Goal: Information Seeking & Learning: Learn about a topic

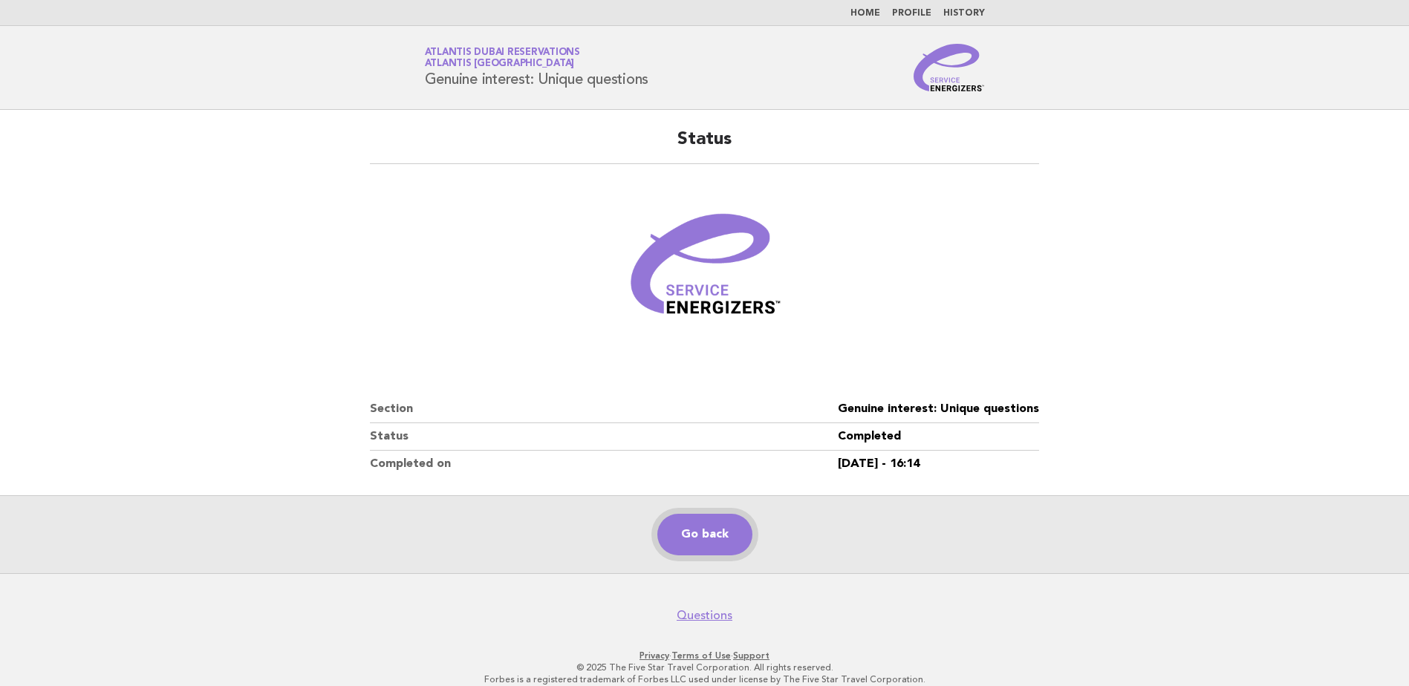
click at [702, 526] on link "Go back" at bounding box center [704, 535] width 95 height 42
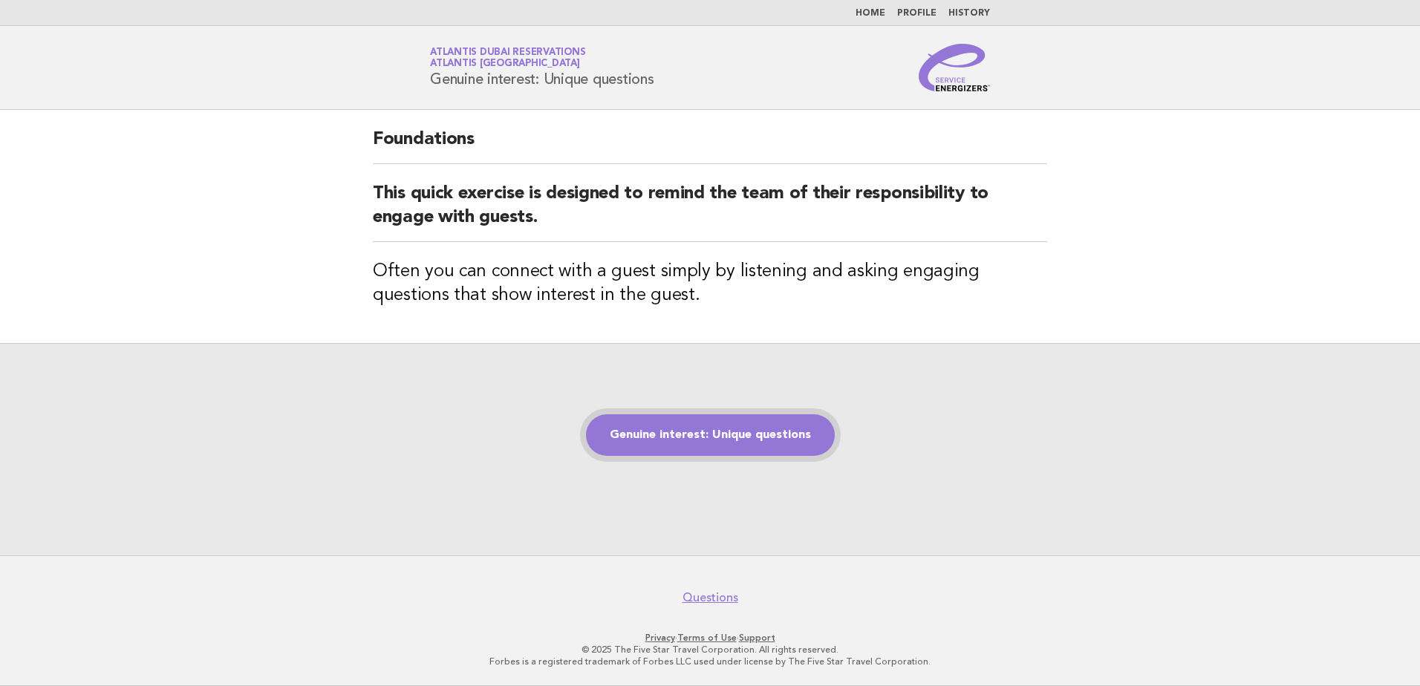
click at [700, 431] on link "Genuine interest: Unique questions" at bounding box center [710, 435] width 249 height 42
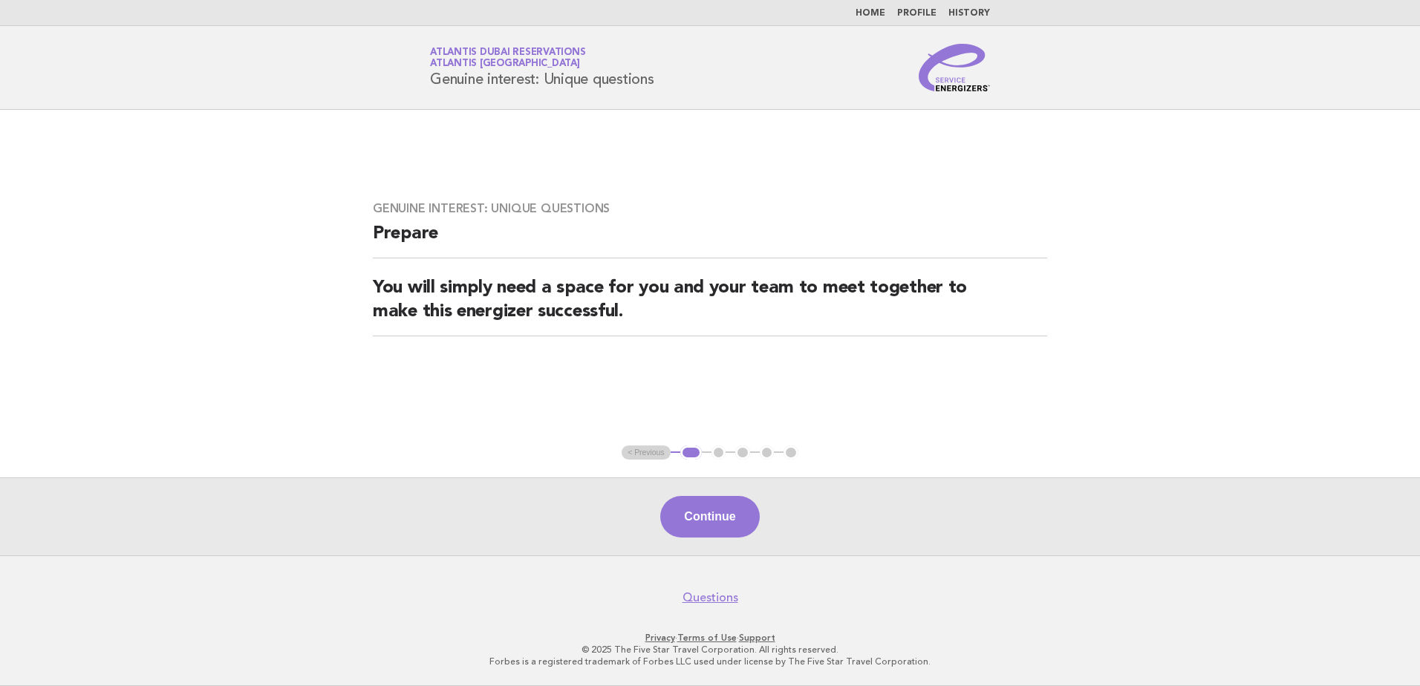
click at [876, 11] on link "Home" at bounding box center [870, 13] width 30 height 9
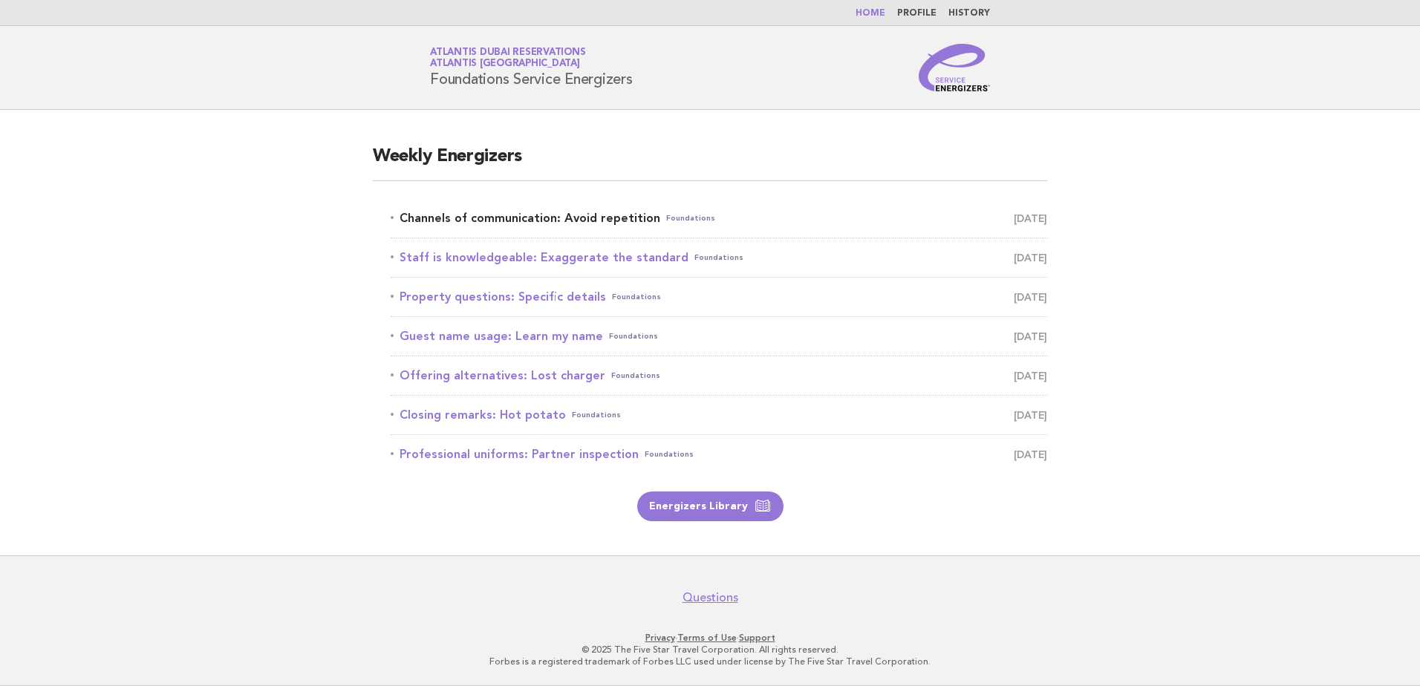
click at [512, 218] on link "Channels of communication: Avoid repetition Foundations [DATE]" at bounding box center [719, 218] width 656 height 21
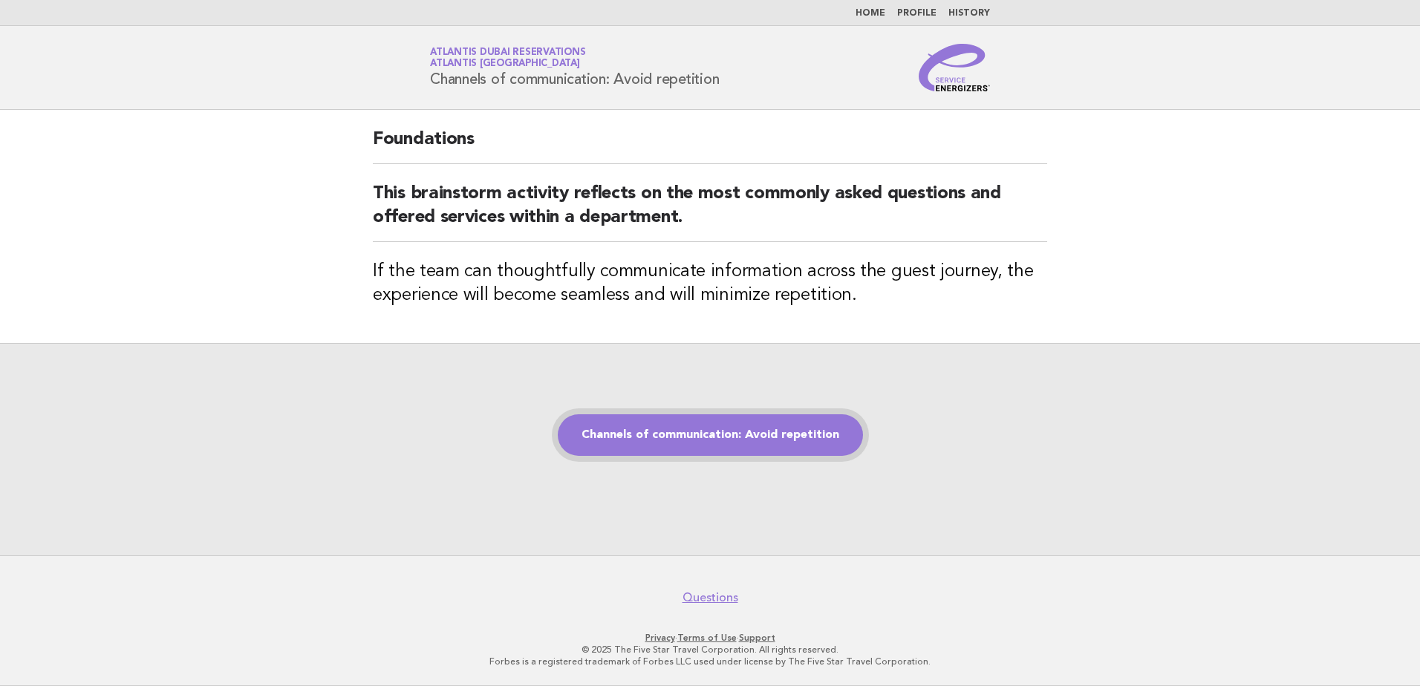
click at [715, 435] on link "Channels of communication: Avoid repetition" at bounding box center [710, 435] width 305 height 42
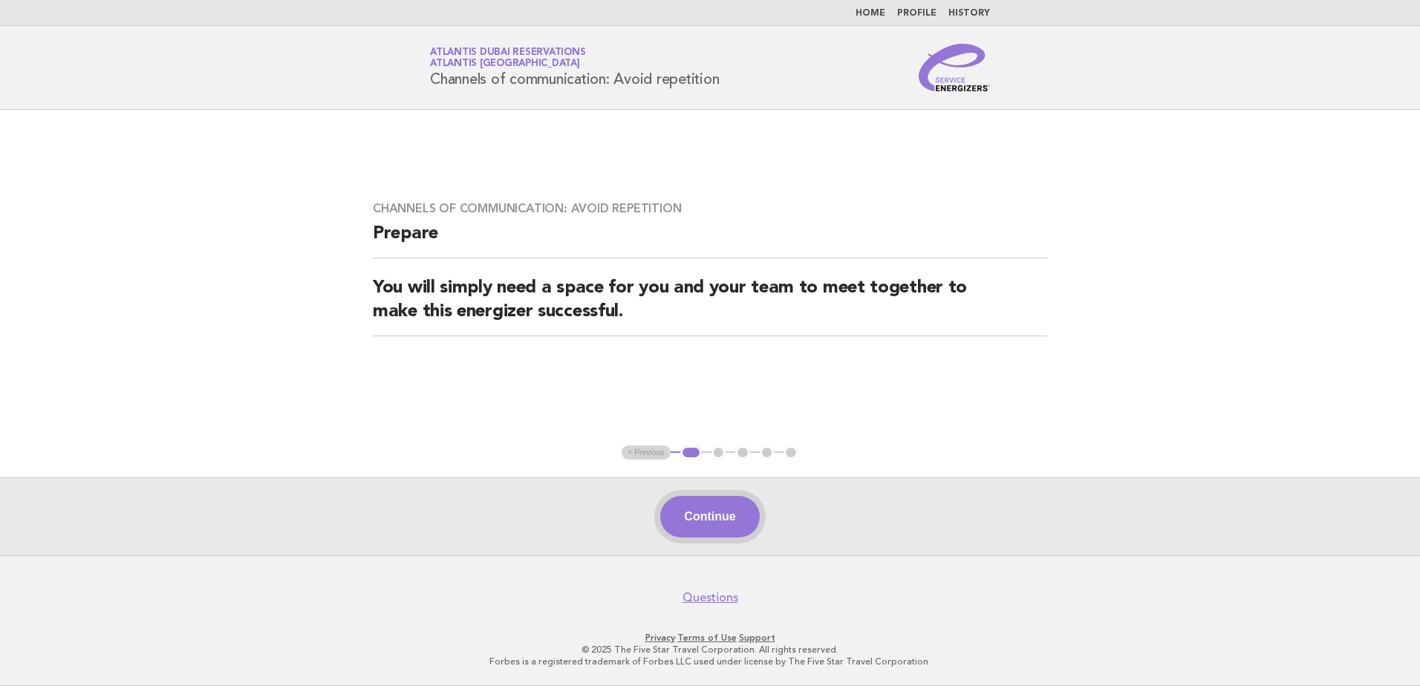
click at [697, 508] on button "Continue" at bounding box center [709, 517] width 99 height 42
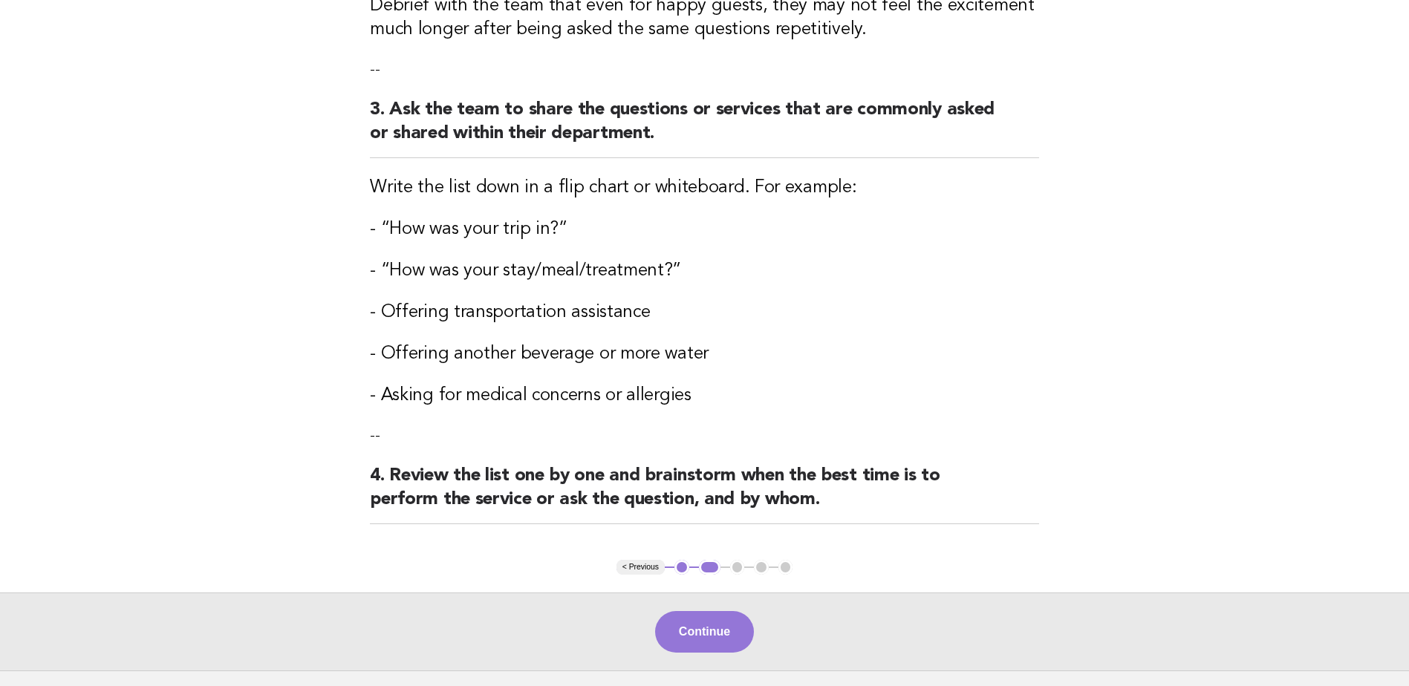
scroll to position [446, 0]
click at [726, 632] on button "Continue" at bounding box center [704, 631] width 99 height 42
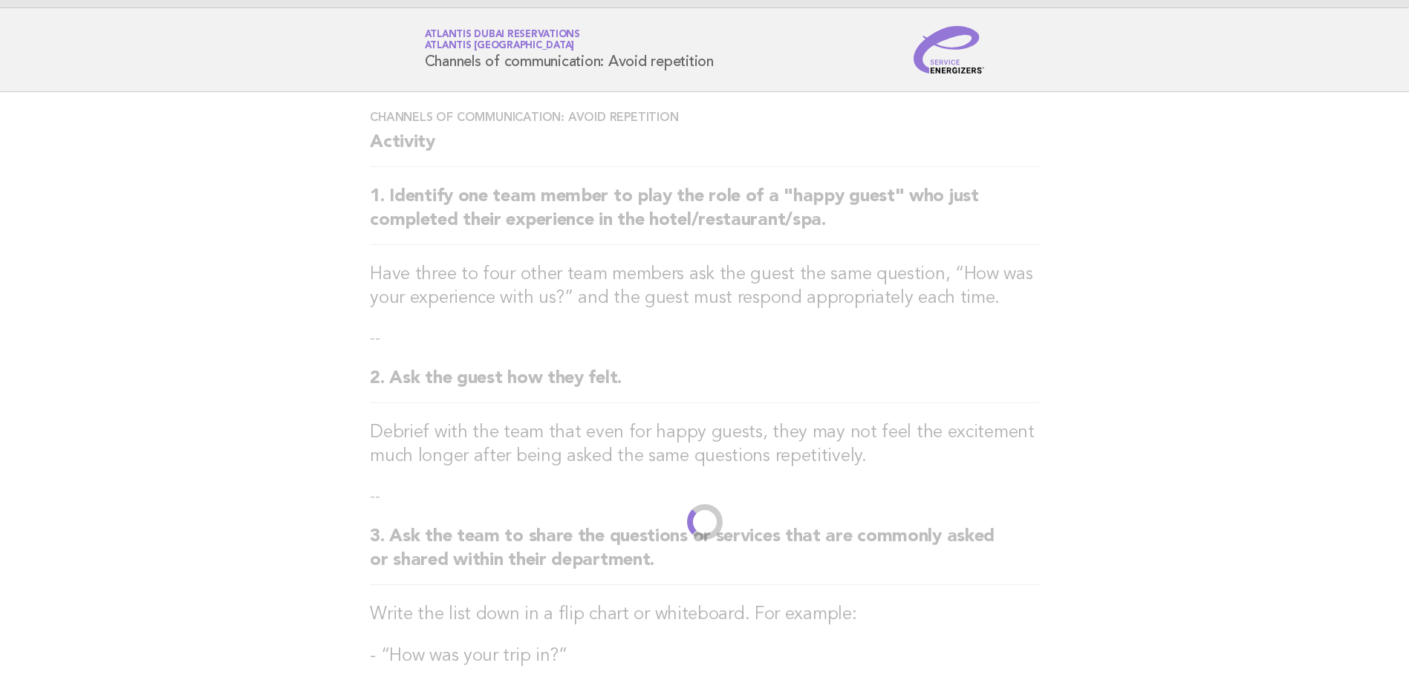
scroll to position [0, 0]
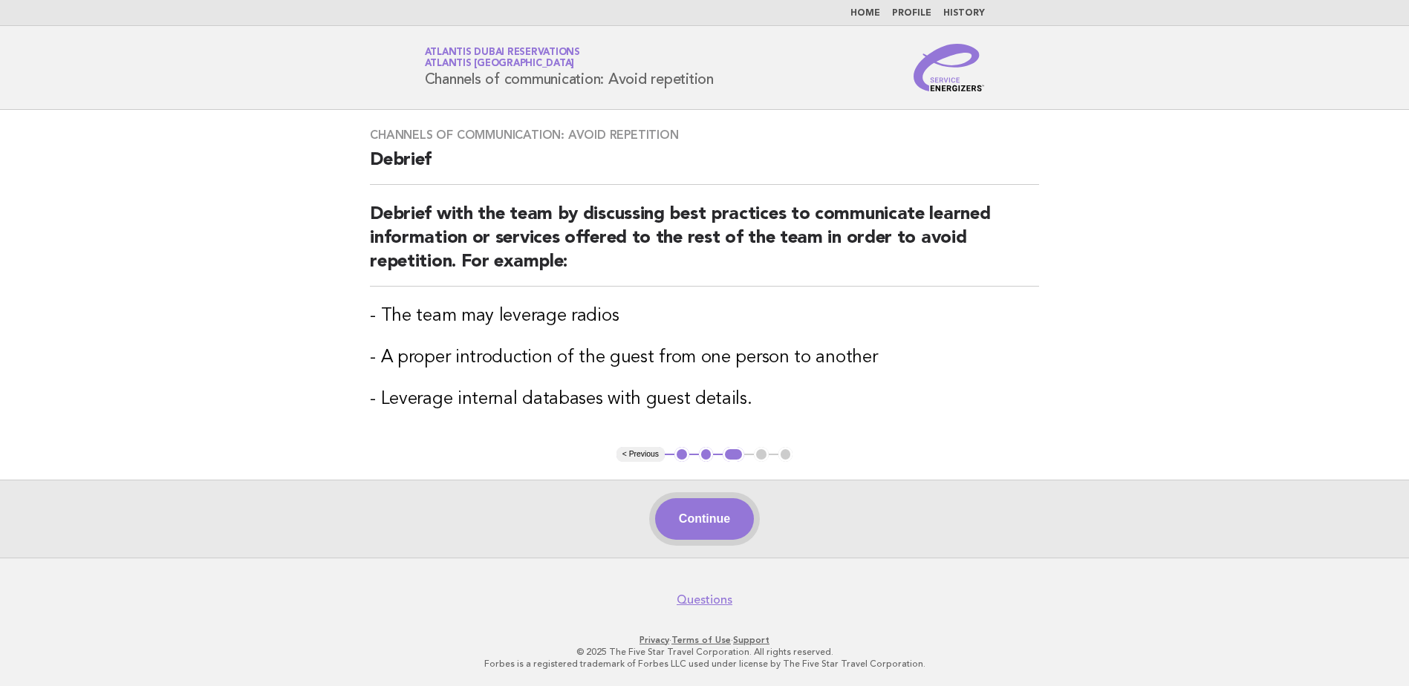
click at [717, 521] on button "Continue" at bounding box center [704, 519] width 99 height 42
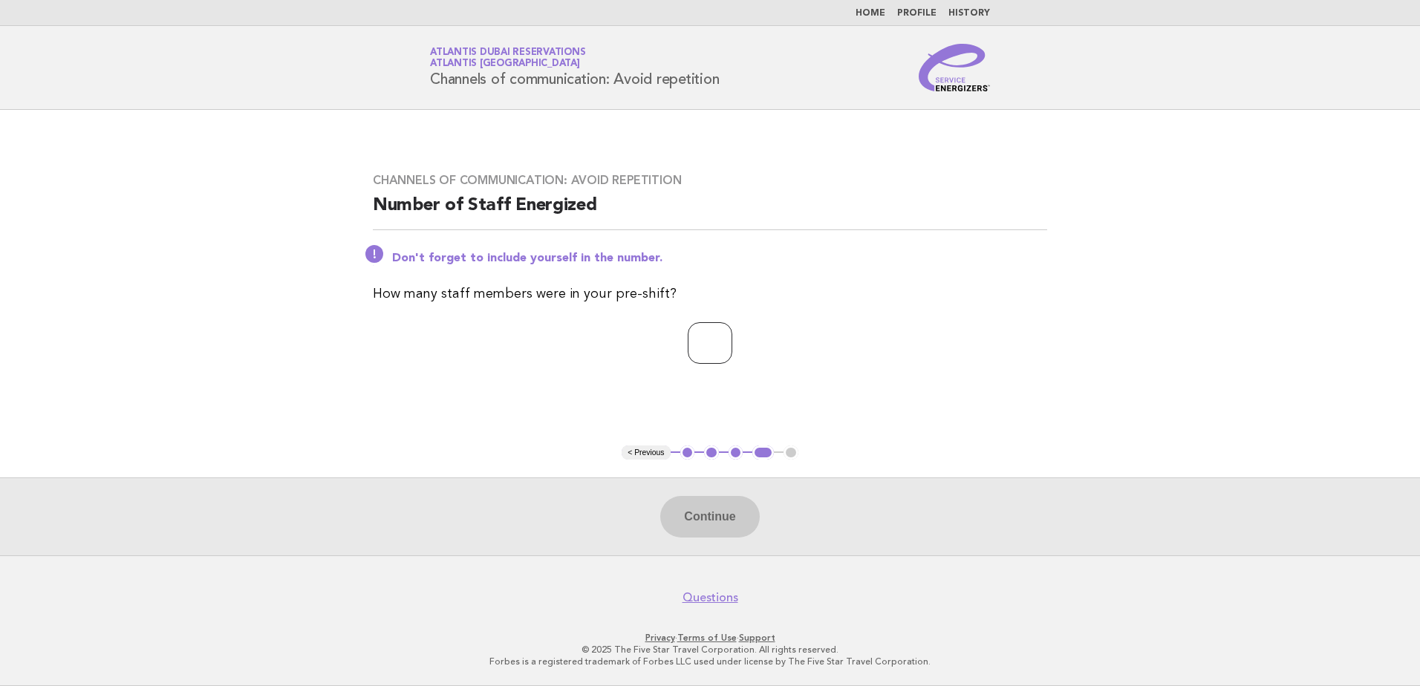
click at [697, 331] on input "number" at bounding box center [710, 343] width 45 height 42
type input "*"
click at [710, 523] on button "Continue" at bounding box center [709, 517] width 99 height 42
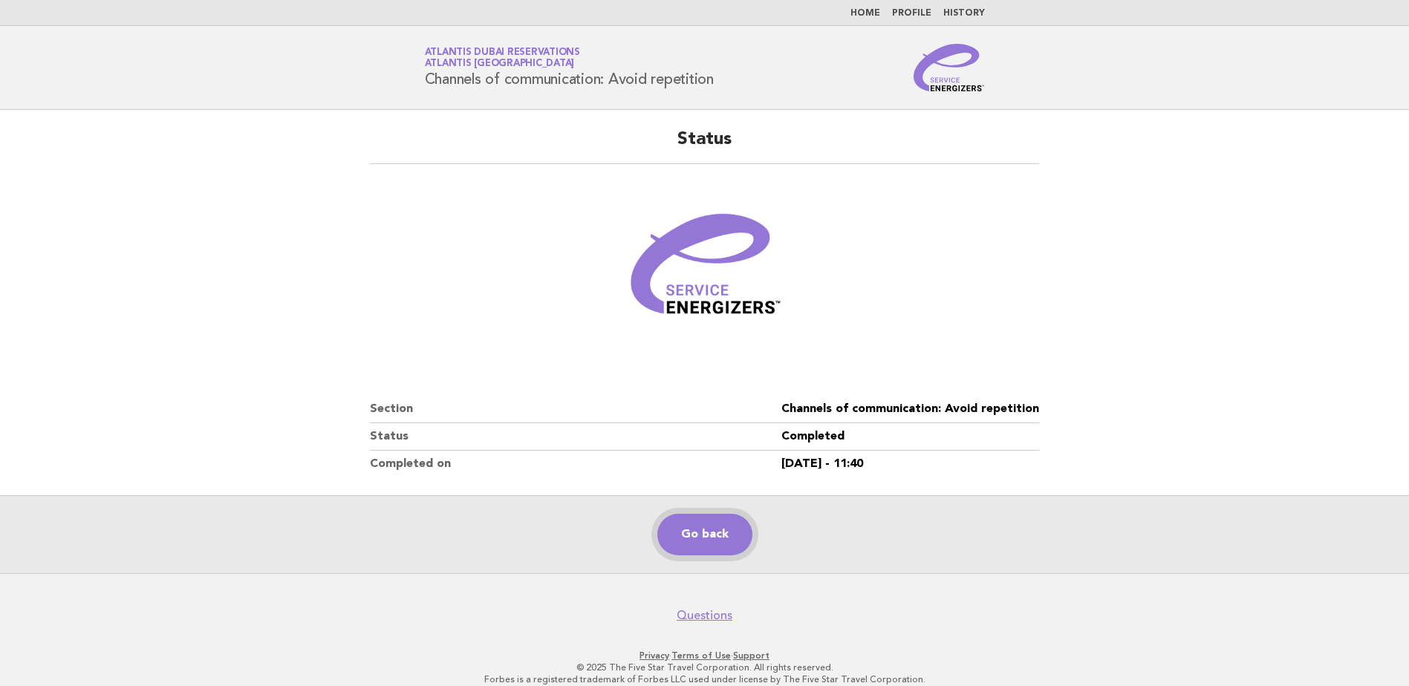
click at [715, 539] on link "Go back" at bounding box center [704, 535] width 95 height 42
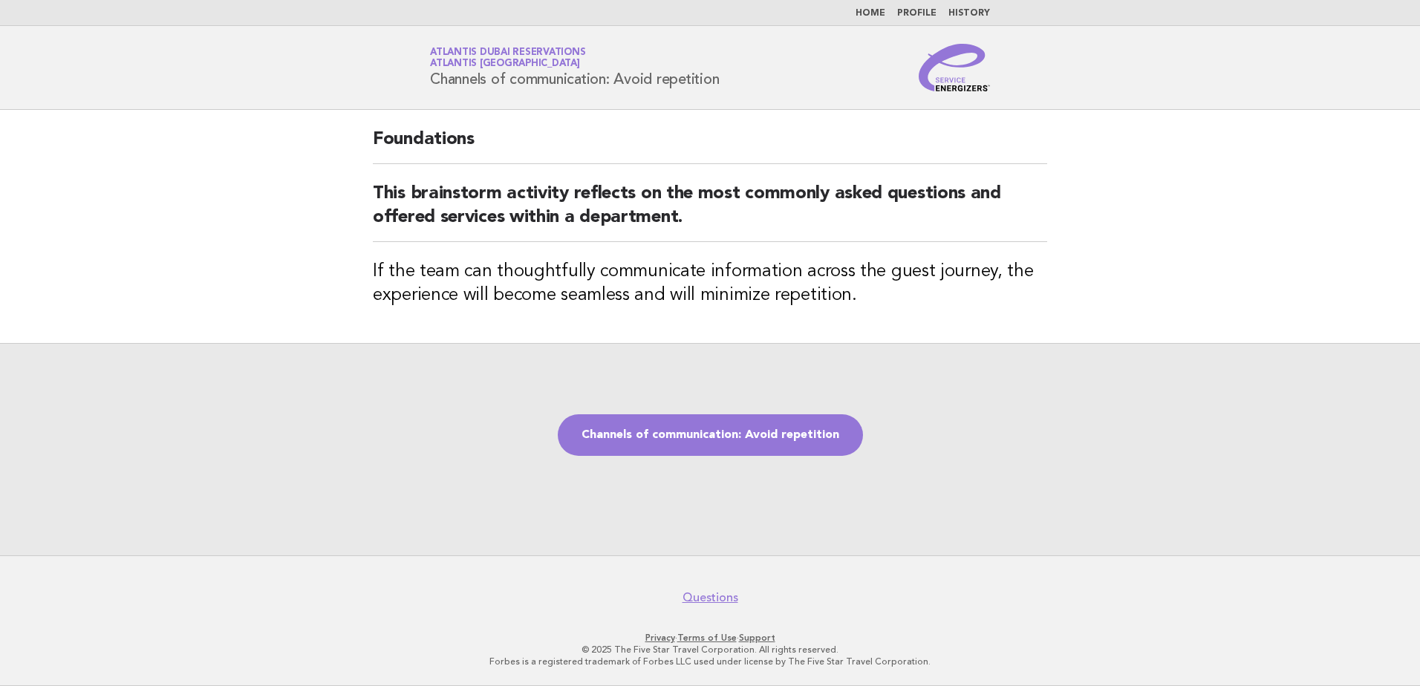
drag, startPoint x: 428, startPoint y: 79, endPoint x: 741, endPoint y: 81, distance: 313.4
click at [741, 81] on div "Service Energizers Atlantis [GEOGRAPHIC_DATA] Reservations Atlantis [GEOGRAPHIC…" at bounding box center [709, 68] width 601 height 48
copy h1 "Channels of communication: Avoid repetition"
click at [752, 434] on link "Channels of communication: Avoid repetition" at bounding box center [710, 435] width 305 height 42
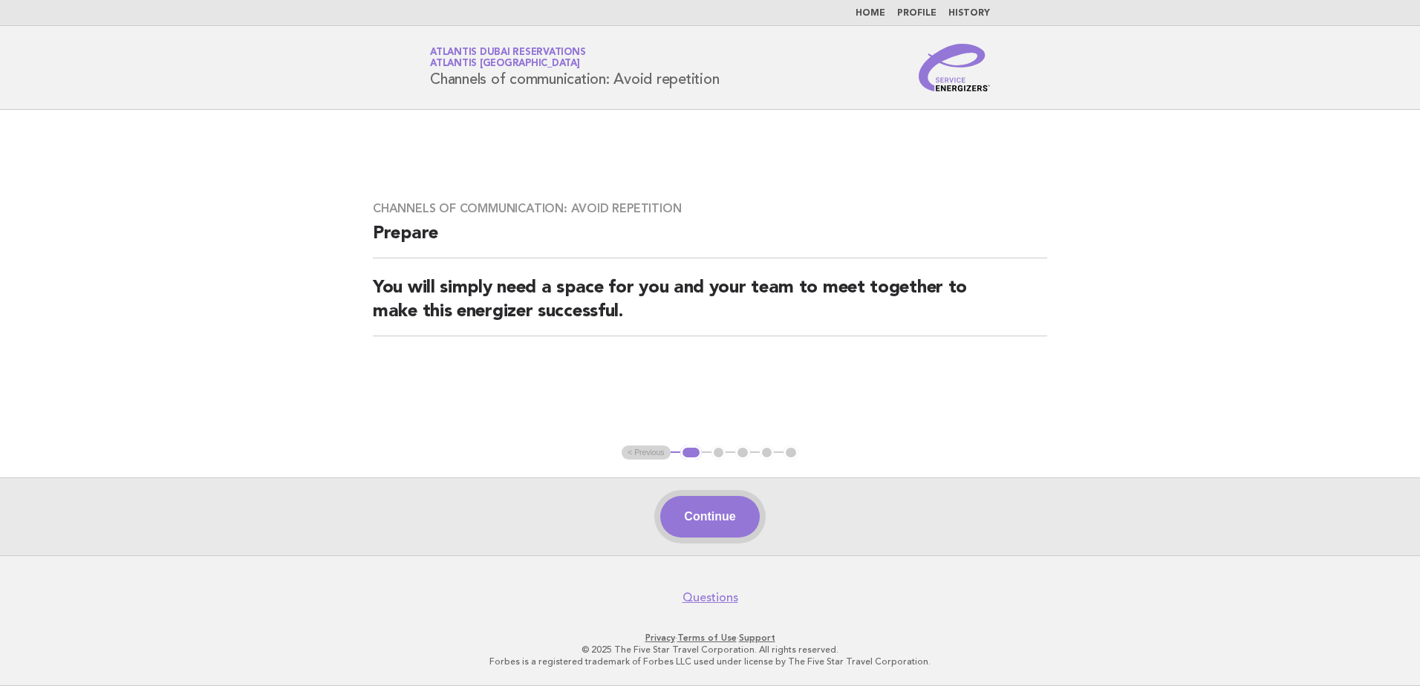
click at [714, 514] on button "Continue" at bounding box center [709, 517] width 99 height 42
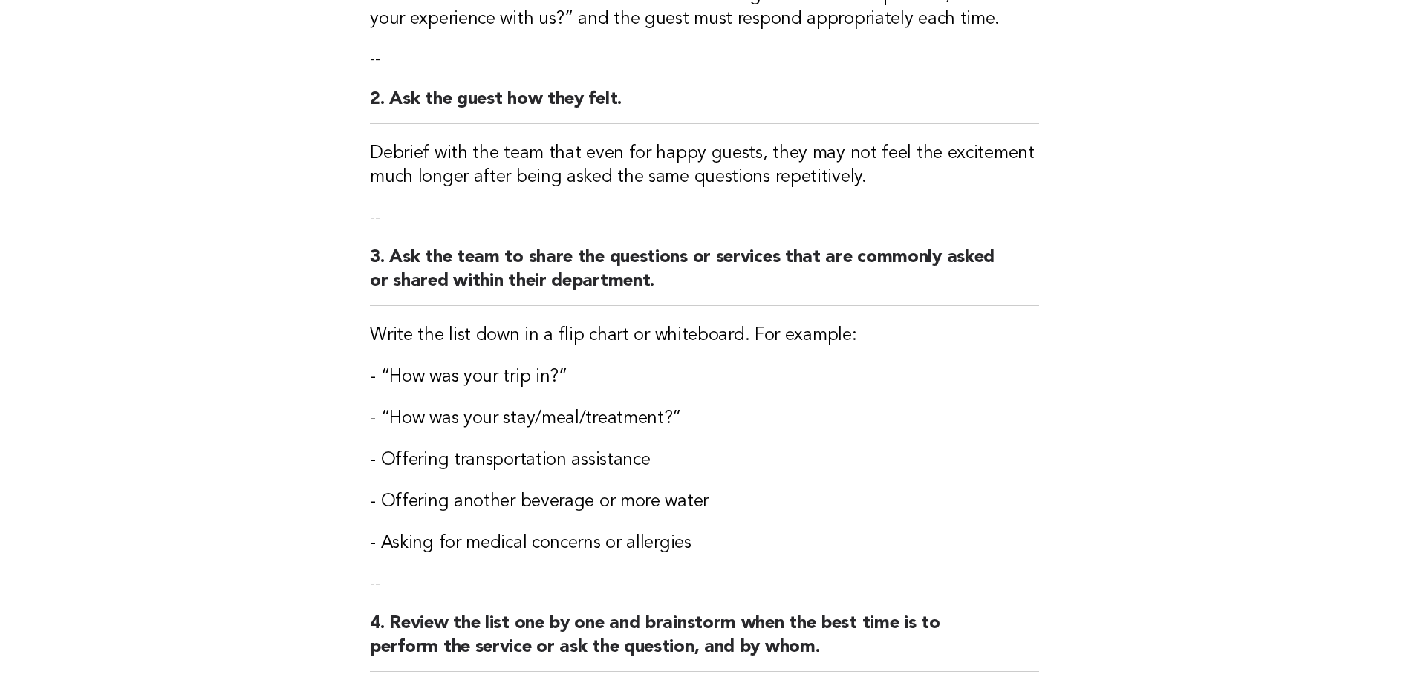
scroll to position [371, 0]
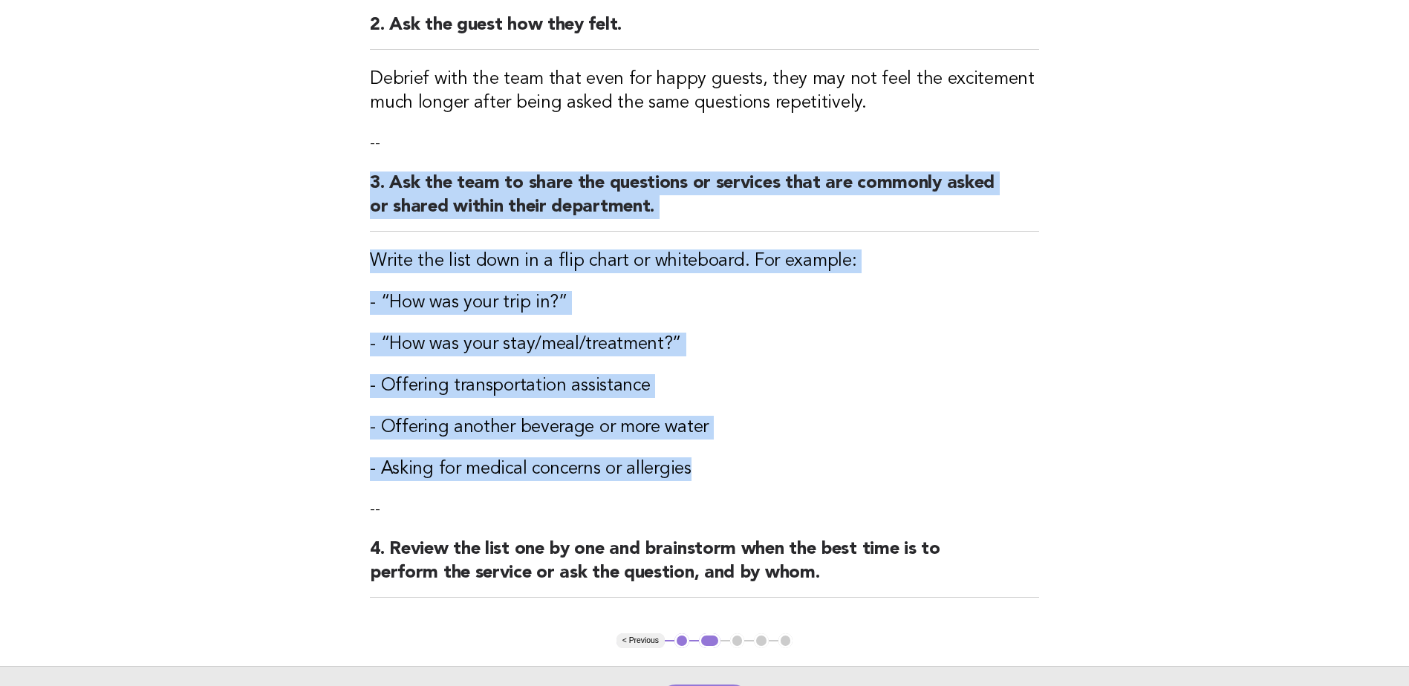
drag, startPoint x: 367, startPoint y: 176, endPoint x: 732, endPoint y: 446, distance: 454.0
click at [732, 446] on div "Channels of communication: Avoid repetition Activity 1. Identify one team membe…" at bounding box center [704, 186] width 705 height 895
copy div "3. Ask the team to share the questions or services that are commonly asked or s…"
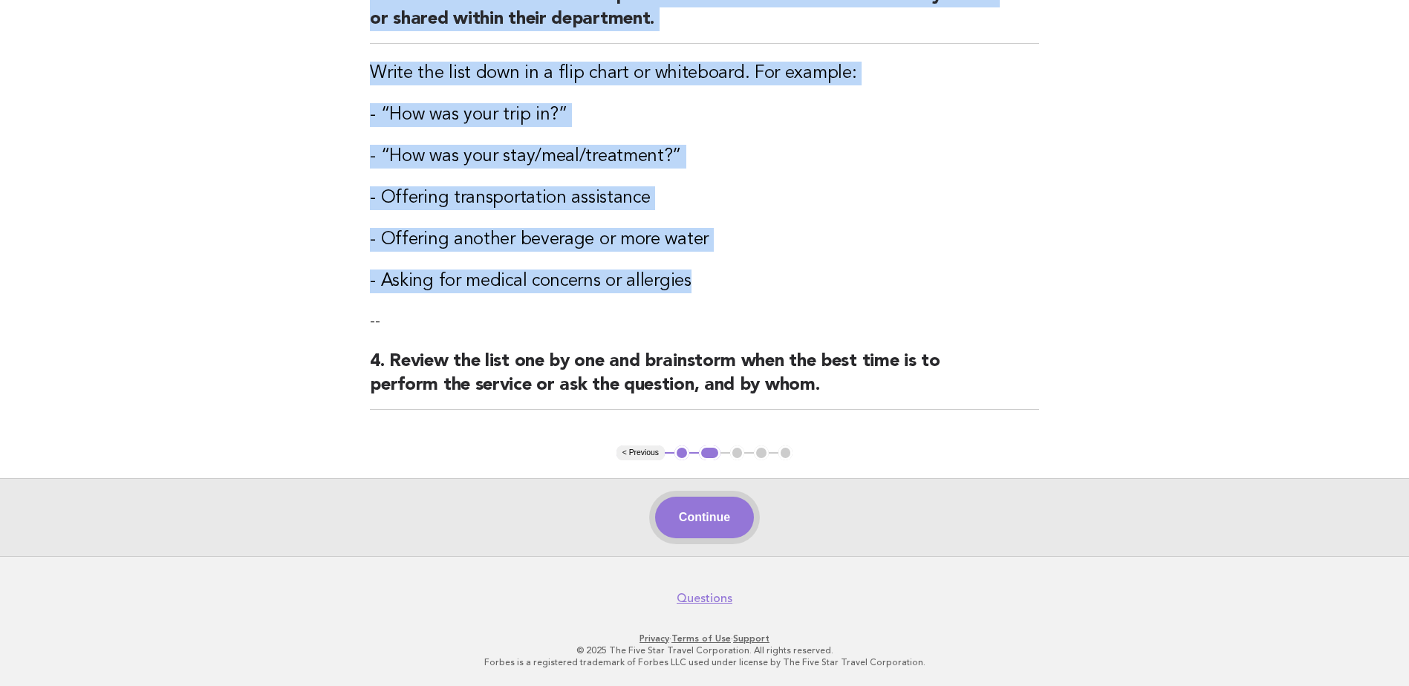
click at [711, 520] on button "Continue" at bounding box center [704, 518] width 99 height 42
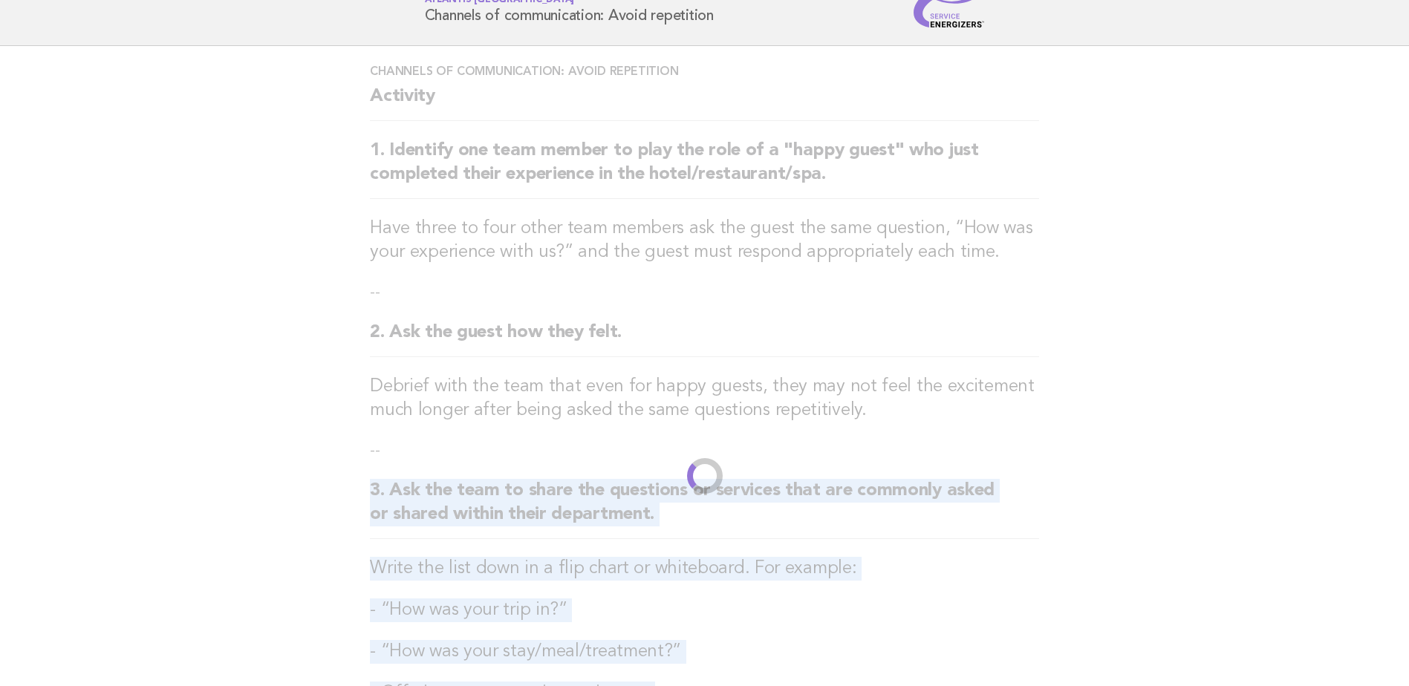
scroll to position [0, 0]
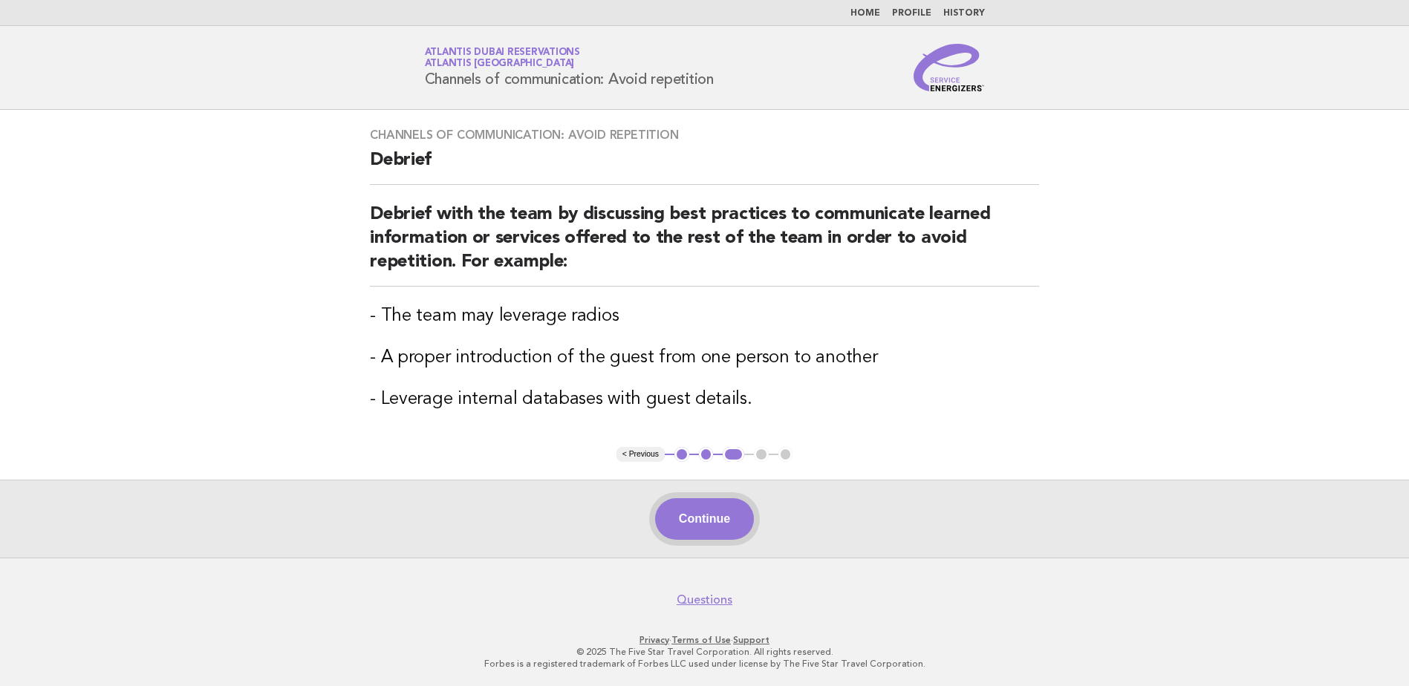
click at [710, 532] on button "Continue" at bounding box center [704, 519] width 99 height 42
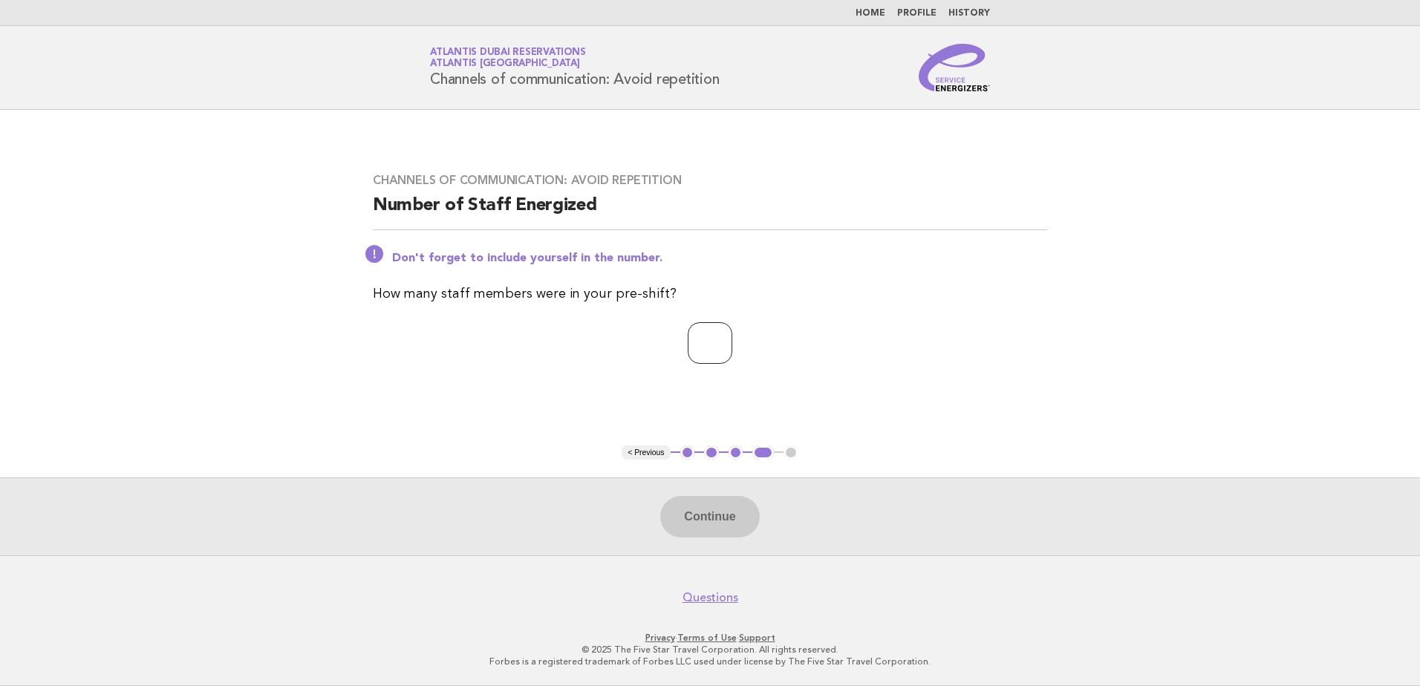
click at [708, 353] on input "number" at bounding box center [710, 343] width 45 height 42
type input "*"
click at [708, 515] on button "Continue" at bounding box center [709, 517] width 99 height 42
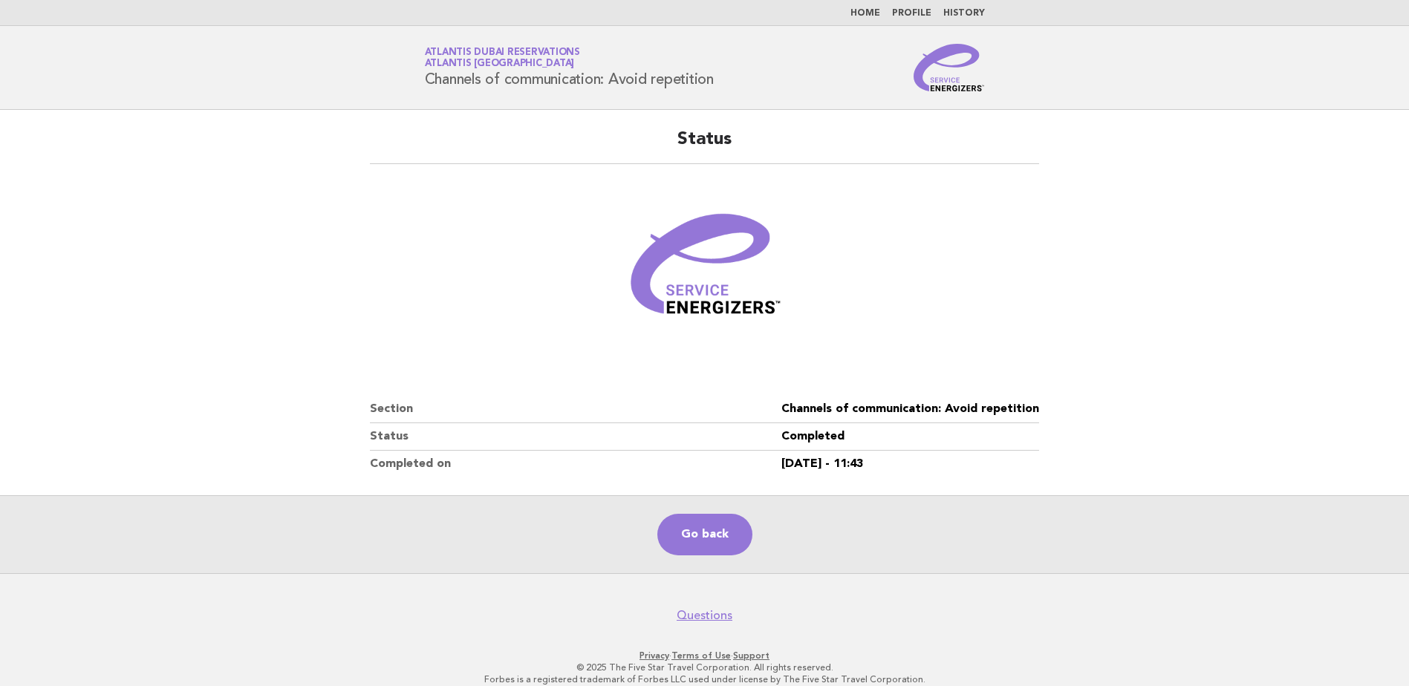
click at [862, 12] on link "Home" at bounding box center [865, 13] width 30 height 9
